Goal: Task Accomplishment & Management: Manage account settings

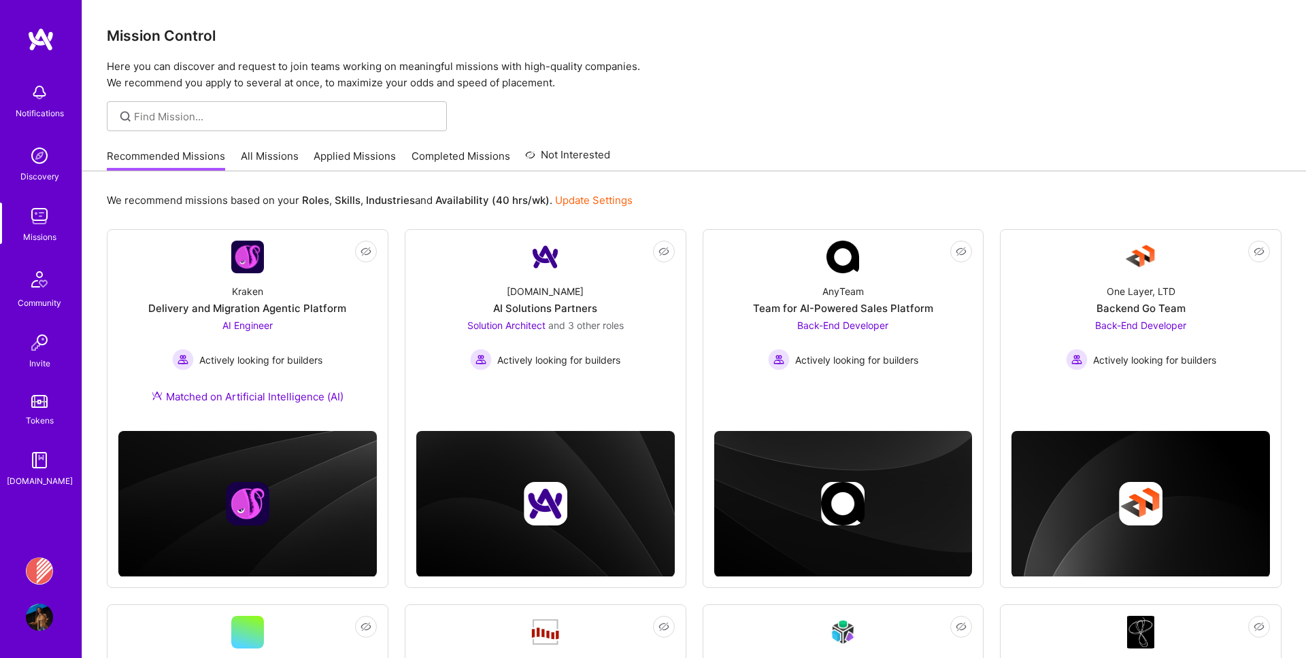
click at [330, 154] on link "Applied Missions" at bounding box center [355, 160] width 82 height 22
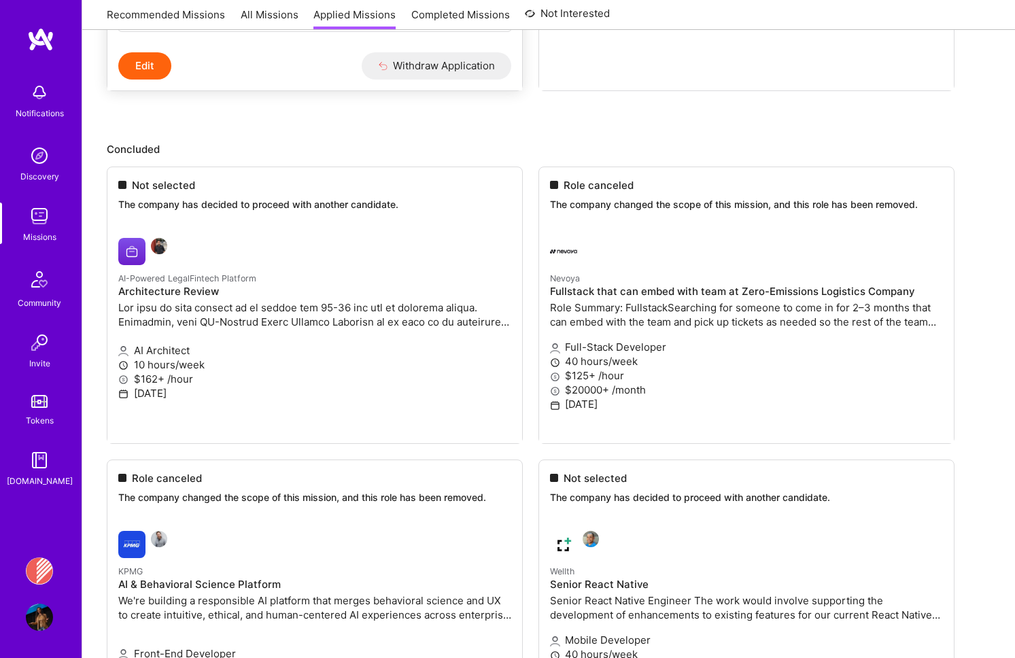
scroll to position [488, 0]
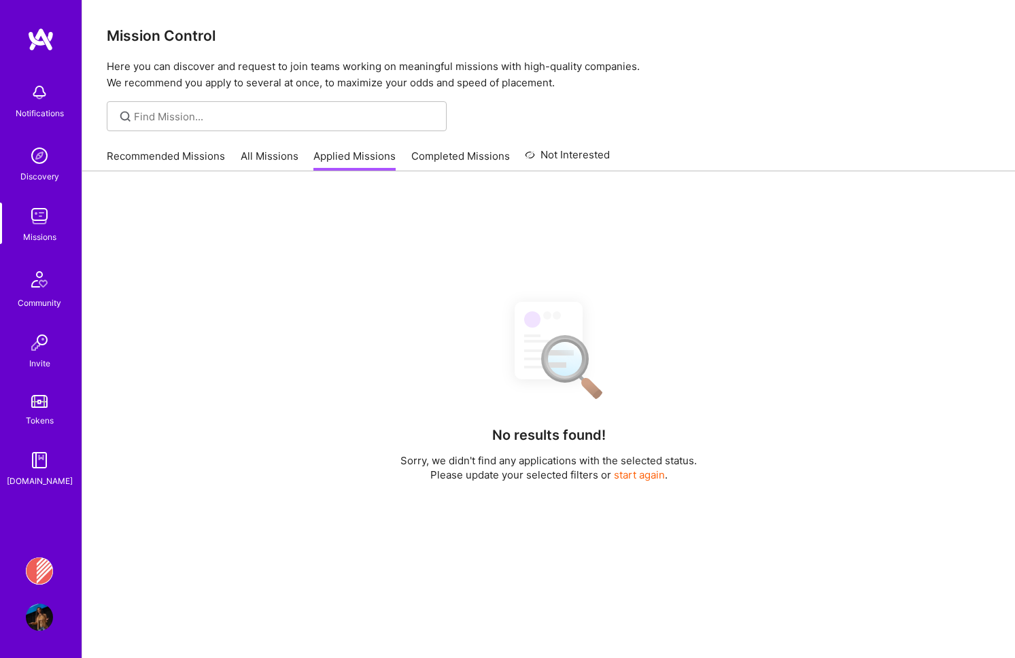
scroll to position [174, 0]
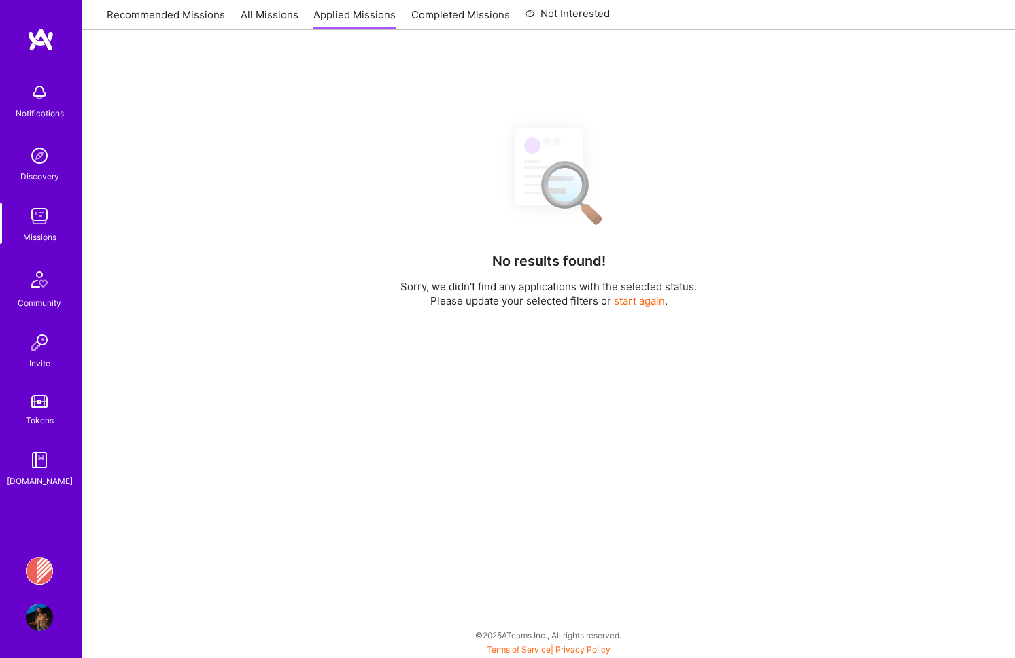
click at [36, 215] on img at bounding box center [39, 216] width 27 height 27
